Goal: Information Seeking & Learning: Learn about a topic

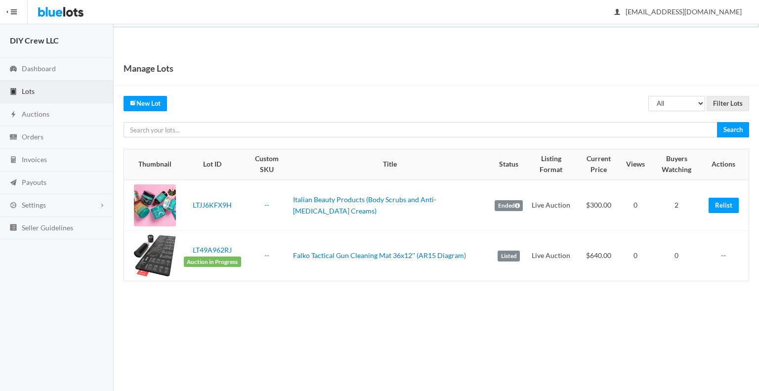
click at [142, 249] on div at bounding box center [155, 256] width 42 height 42
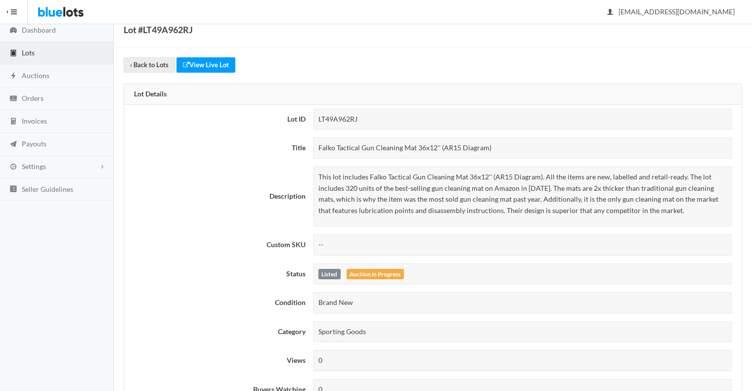
scroll to position [39, 0]
click at [221, 60] on link "View Live Lot" at bounding box center [205, 64] width 59 height 15
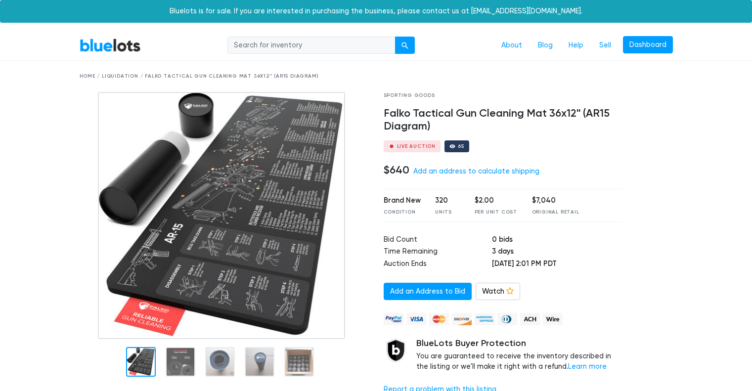
click at [449, 144] on div at bounding box center [452, 146] width 6 height 6
